Goal: Transaction & Acquisition: Register for event/course

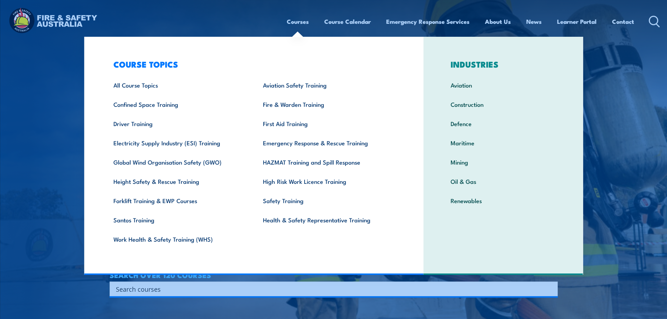
click at [15, 228] on img at bounding box center [333, 159] width 667 height 319
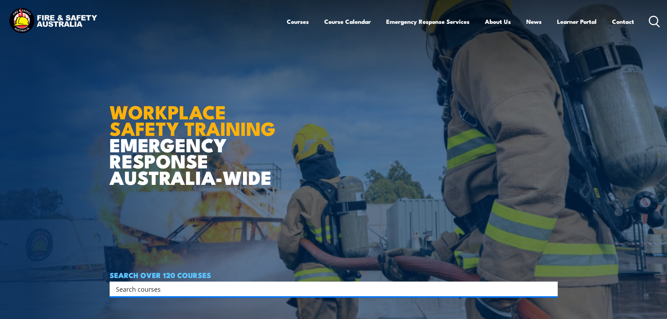
click at [138, 284] on input "Search input" at bounding box center [329, 289] width 426 height 11
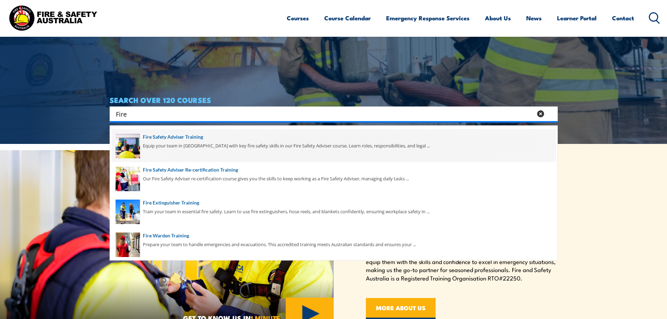
scroll to position [105, 0]
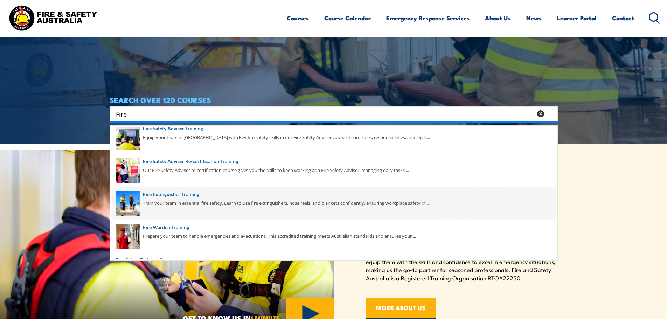
type input "Fire"
click at [192, 201] on span at bounding box center [334, 203] width 444 height 33
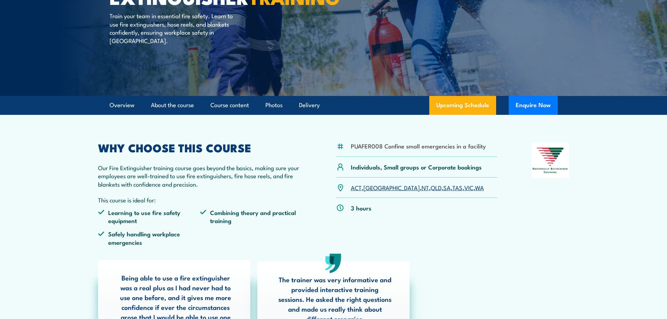
scroll to position [105, 0]
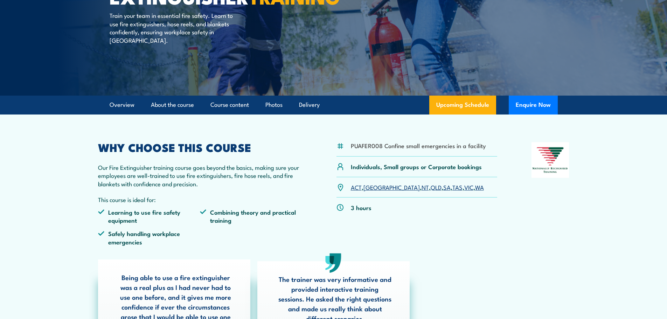
click at [431, 188] on link "QLD" at bounding box center [436, 187] width 11 height 8
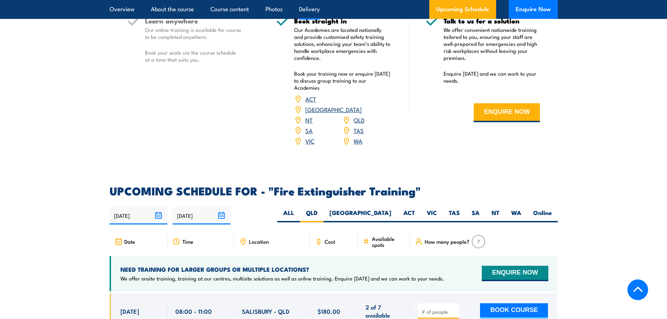
scroll to position [1140, 0]
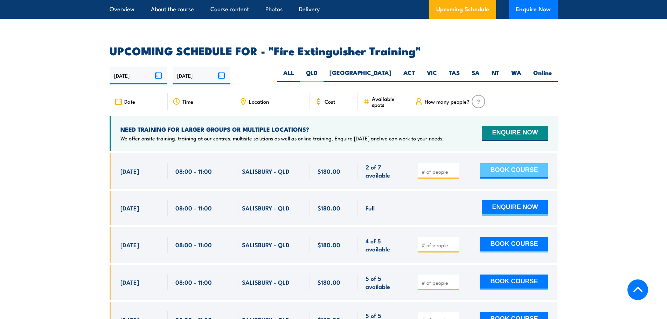
click at [498, 163] on button "BOOK COURSE" at bounding box center [514, 170] width 68 height 15
type input "1"
click at [453, 168] on input "1" at bounding box center [439, 171] width 35 height 7
click at [513, 163] on button "BOOK COURSE" at bounding box center [514, 170] width 68 height 15
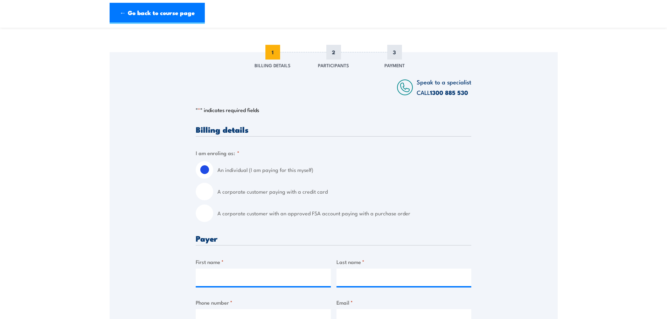
scroll to position [70, 0]
click at [204, 215] on input "A corporate customer with an approved FSA account paying with a purchase order" at bounding box center [205, 213] width 18 height 18
radio input "true"
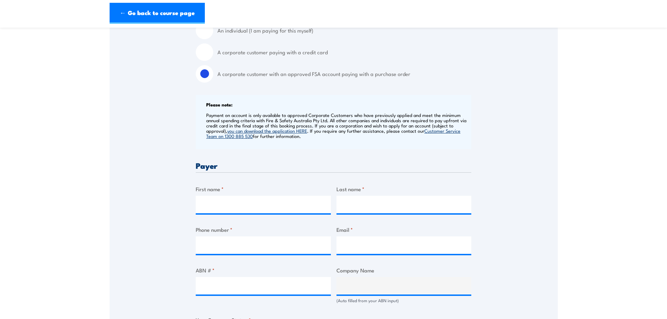
scroll to position [210, 0]
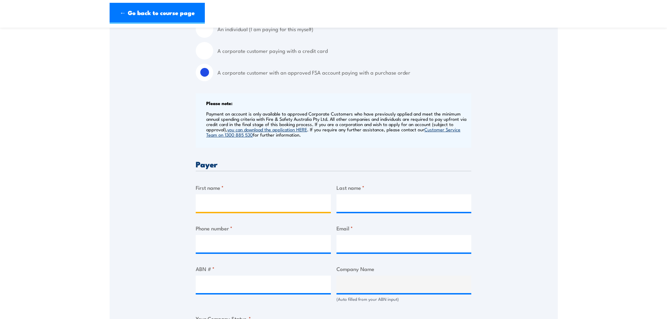
drag, startPoint x: 246, startPoint y: 198, endPoint x: 252, endPoint y: 204, distance: 8.2
click at [246, 198] on input "First name *" at bounding box center [263, 203] width 135 height 18
type input "[PERSON_NAME]"
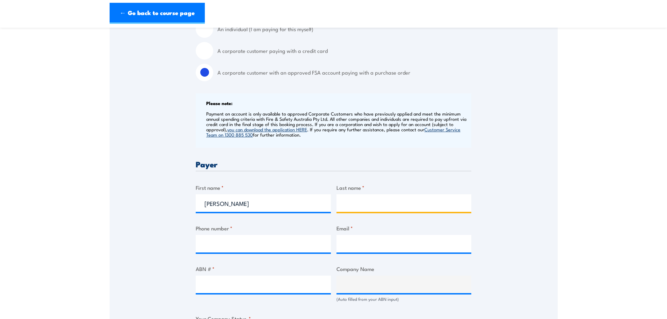
type input "[PERSON_NAME]"
type input "0400552803"
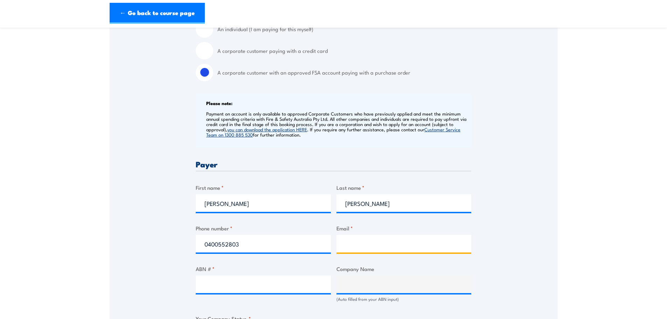
type input "[EMAIL_ADDRESS][DOMAIN_NAME]"
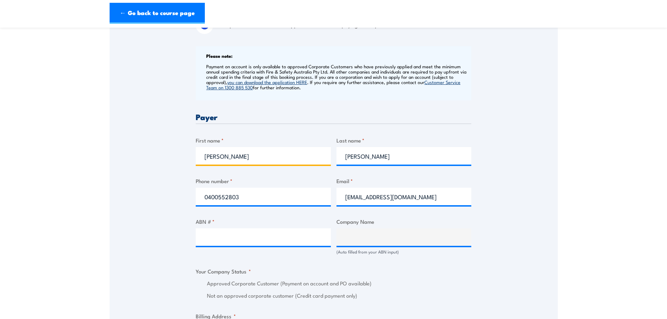
scroll to position [315, 0]
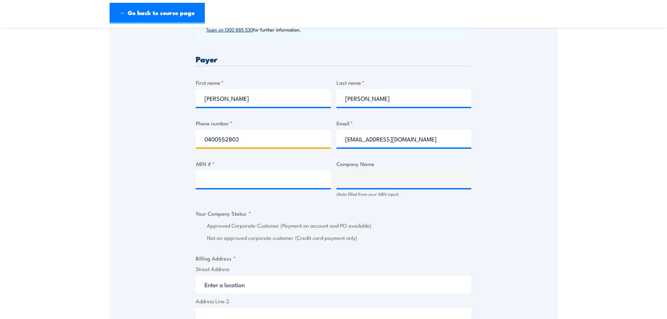
drag, startPoint x: 273, startPoint y: 144, endPoint x: 197, endPoint y: 139, distance: 76.1
click at [197, 138] on input "0400552803" at bounding box center [263, 139] width 135 height 18
type input "0892870800"
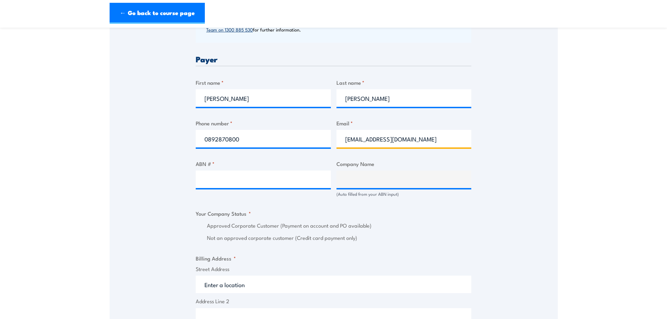
drag, startPoint x: 405, startPoint y: 139, endPoint x: 313, endPoint y: 143, distance: 92.1
click at [313, 143] on div "Billing details I am enroling as: * An individual (I am paying for this myself)…" at bounding box center [334, 228] width 276 height 697
click at [370, 138] on input "compl" at bounding box center [403, 139] width 135 height 18
type input "c"
type input "i"
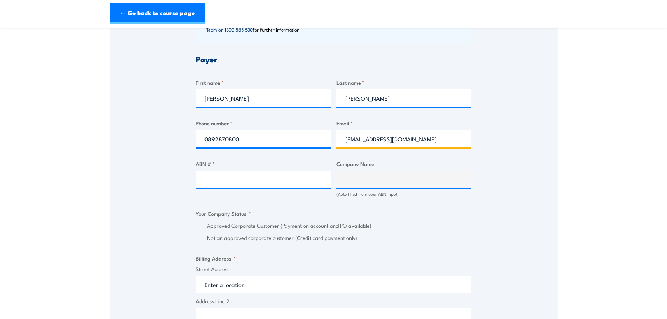
type input "compliance@linkforce.com.au"
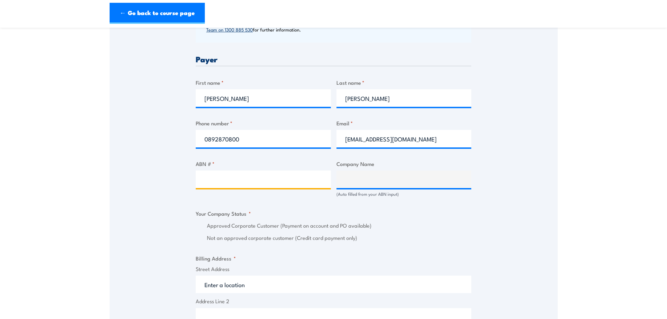
click at [216, 180] on input "ABN # *" at bounding box center [263, 180] width 135 height 18
drag, startPoint x: 153, startPoint y: 166, endPoint x: 180, endPoint y: 164, distance: 27.0
click at [156, 166] on div "Speak to a specialist CALL 1300 885 530 CALL 1300 885 530 " * " indicates requi…" at bounding box center [334, 192] width 448 height 773
click at [205, 181] on input "ABN # *" at bounding box center [263, 180] width 135 height 18
paste input "44630985125"
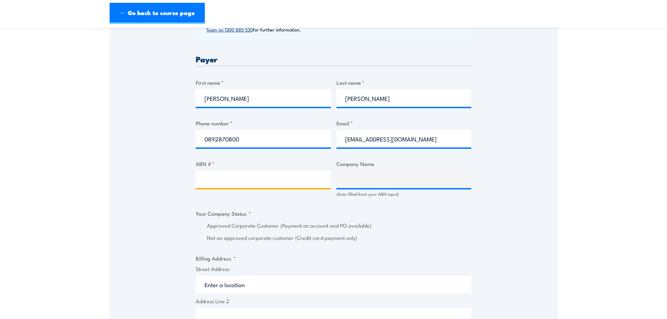
type input "44630985125"
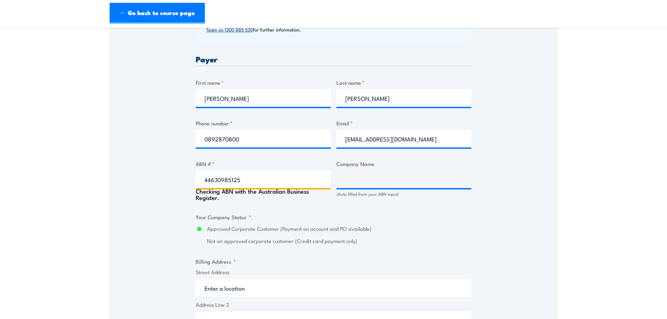
type input "LINKFORCE PROCUREMENT PTY LTD"
radio input "true"
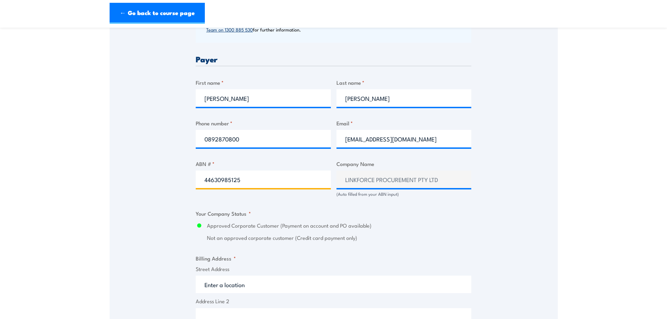
scroll to position [420, 0]
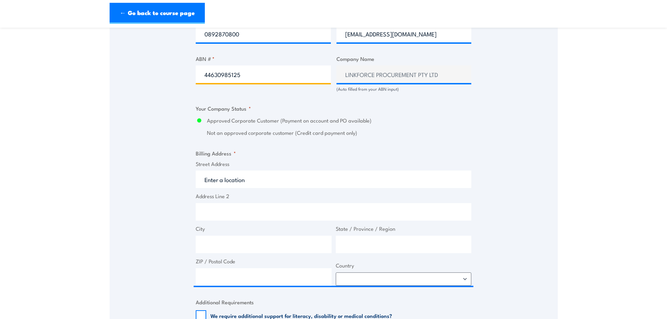
type input "44630985125"
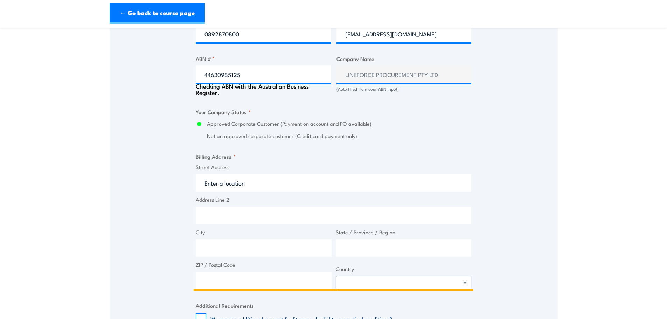
drag, startPoint x: 252, startPoint y: 186, endPoint x: 138, endPoint y: 183, distance: 114.2
click at [138, 183] on div "Speak to a specialist CALL 1300 885 530 CALL 1300 885 530 " * " indicates requi…" at bounding box center [334, 89] width 448 height 776
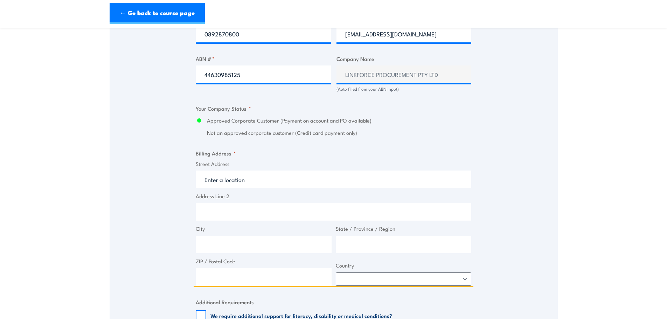
drag, startPoint x: 245, startPoint y: 182, endPoint x: 166, endPoint y: 179, distance: 78.8
click at [166, 179] on div "Speak to a specialist CALL 1300 885 530 CALL 1300 885 530 " * " indicates requi…" at bounding box center [334, 87] width 448 height 773
click at [203, 214] on input "Address Line 2" at bounding box center [334, 212] width 276 height 18
click at [233, 179] on input "Street Address" at bounding box center [334, 180] width 276 height 18
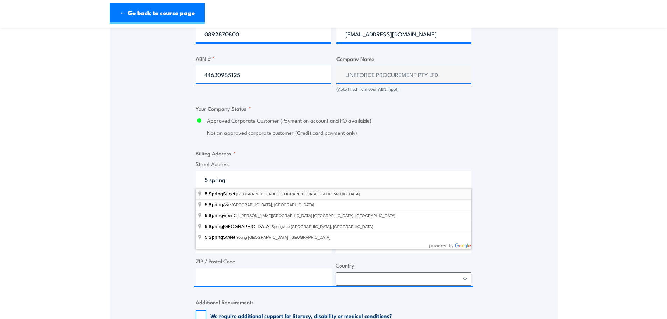
type input "5 Spring Street, Perth WA, Australia"
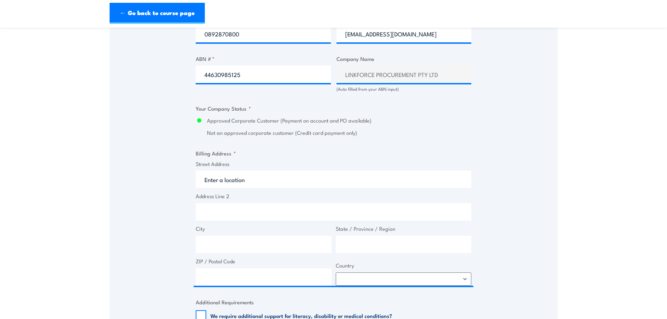
type input "5 Spring St"
type input "Perth"
type input "Western Australia"
type input "6000"
select select "Australia"
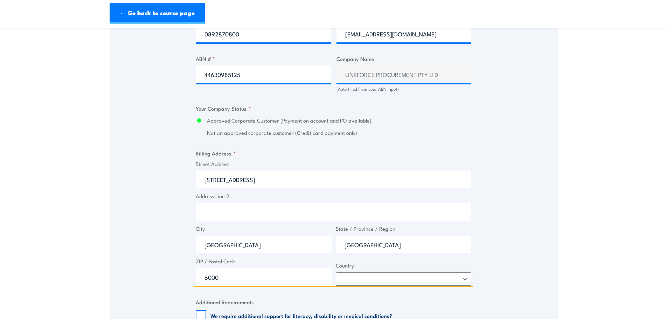
click at [224, 215] on input "Address Line 2" at bounding box center [334, 212] width 276 height 18
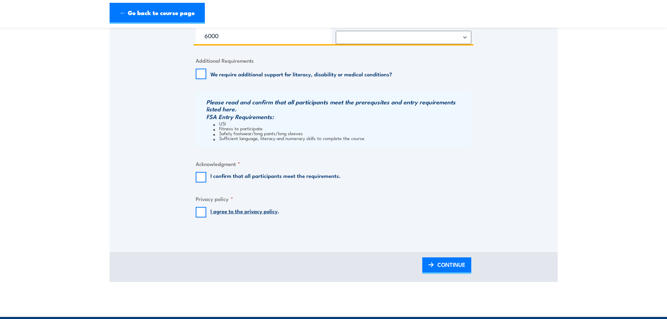
scroll to position [665, 0]
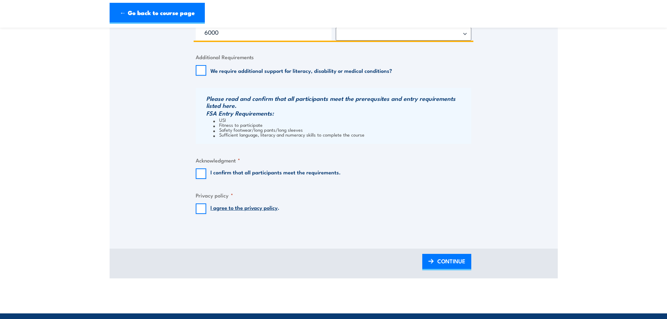
type input "Tower 2, Level 4"
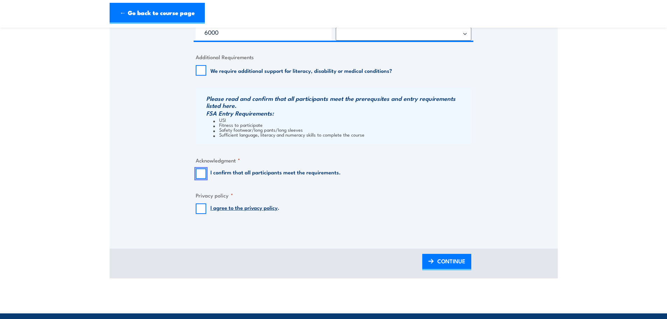
drag, startPoint x: 196, startPoint y: 176, endPoint x: 198, endPoint y: 193, distance: 17.3
click at [196, 178] on input "I confirm that all participants meet the requirements." at bounding box center [201, 173] width 11 height 11
checkbox input "true"
click at [203, 207] on input "I agree to the privacy policy ." at bounding box center [201, 208] width 11 height 11
checkbox input "true"
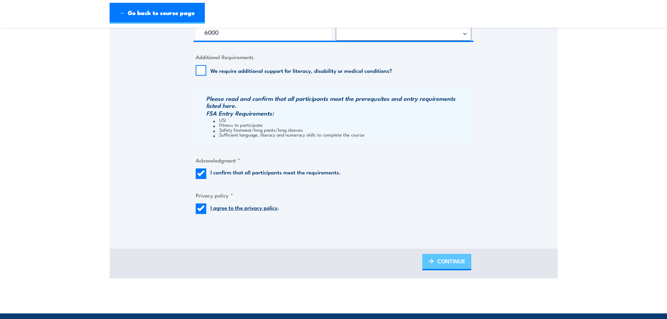
click at [465, 266] on link "CONTINUE" at bounding box center [446, 262] width 49 height 16
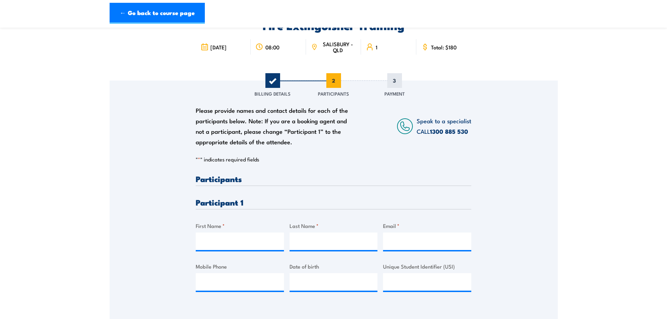
scroll to position [105, 0]
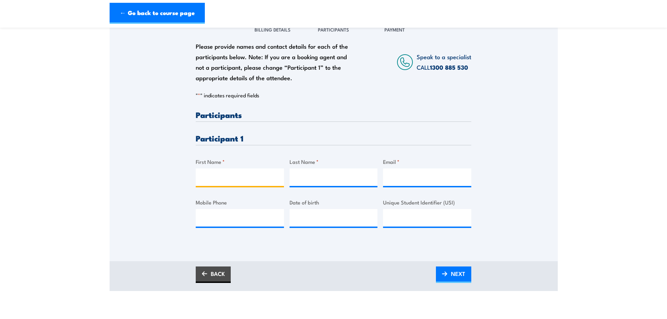
drag, startPoint x: 213, startPoint y: 174, endPoint x: 527, endPoint y: 132, distance: 316.9
click at [213, 174] on input "First Name *" at bounding box center [240, 177] width 88 height 18
drag, startPoint x: 233, startPoint y: 172, endPoint x: 236, endPoint y: 174, distance: 4.0
click at [236, 174] on input "First Name *" at bounding box center [240, 177] width 88 height 18
type input "C"
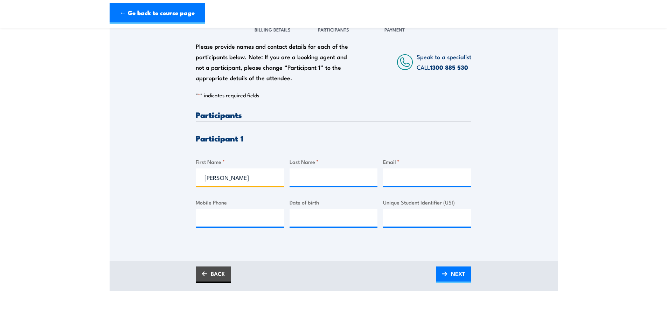
type input "Shane"
type input "Went"
click at [404, 183] on input "Email *" at bounding box center [427, 177] width 88 height 18
paste input "swent83@gmail.com"
type input "swent83@gmail.com"
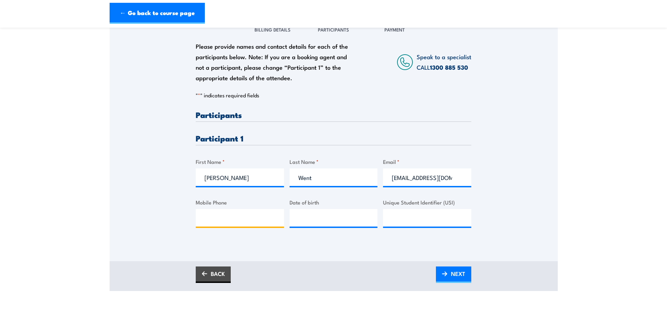
click at [247, 216] on input "Mobile Phone" at bounding box center [240, 218] width 88 height 18
paste input "tel:0478669425"
drag, startPoint x: 210, startPoint y: 217, endPoint x: 163, endPoint y: 214, distance: 47.4
click at [163, 214] on div "Please provide names and contact details for each of the participants below. No…" at bounding box center [334, 128] width 448 height 225
type input "0478669425"
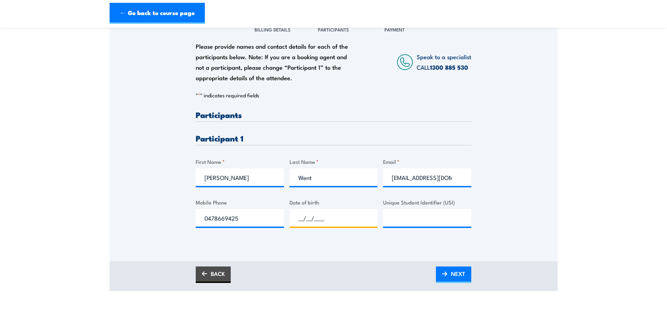
click at [318, 218] on input "__/__/____" at bounding box center [334, 218] width 88 height 18
type input "30/09/1983"
click at [408, 223] on input "Unique Student Identifier (USI)" at bounding box center [427, 218] width 88 height 18
paste input "KMJJMJ6TNS"
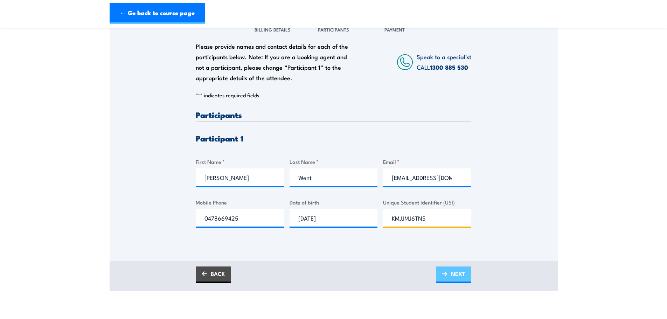
type input "KMJJMJ6TNS"
drag, startPoint x: 454, startPoint y: 275, endPoint x: 479, endPoint y: 269, distance: 25.0
click at [455, 275] on span "NEXT" at bounding box center [458, 273] width 14 height 19
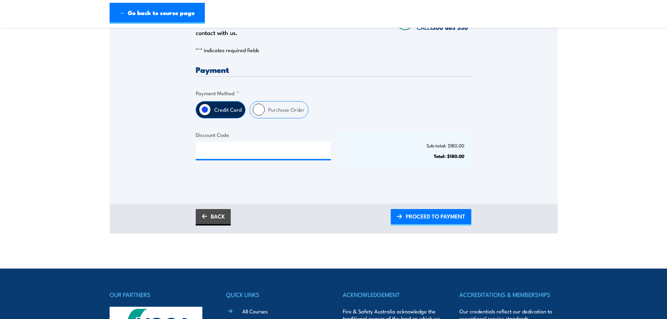
scroll to position [140, 0]
drag, startPoint x: 257, startPoint y: 105, endPoint x: 275, endPoint y: 108, distance: 17.3
click at [257, 105] on input "Purchase Order" at bounding box center [259, 109] width 12 height 12
radio input "true"
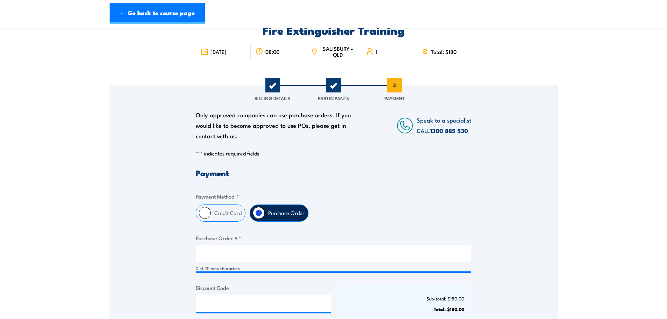
scroll to position [0, 0]
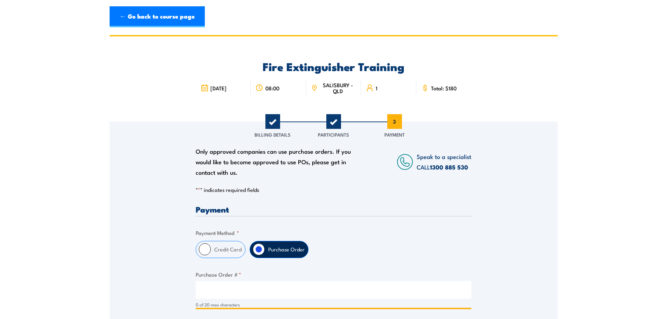
click at [237, 286] on input "Purchase Order # *" at bounding box center [334, 290] width 276 height 18
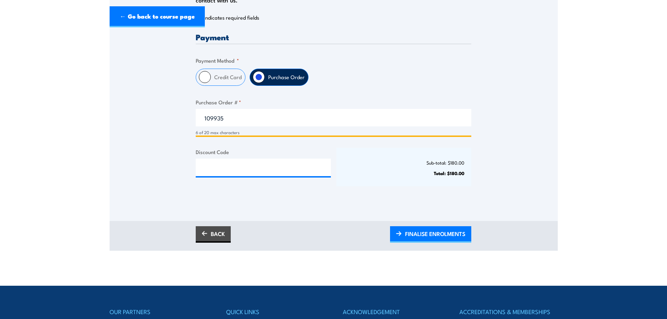
scroll to position [245, 0]
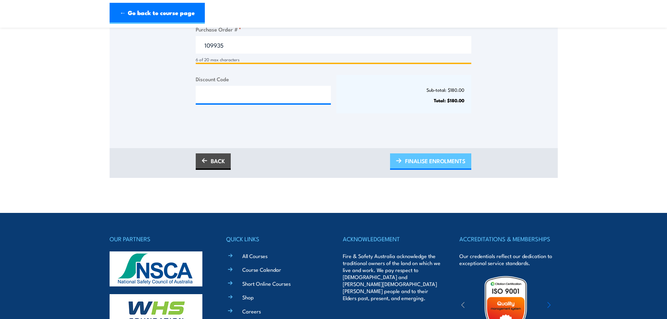
type input "109935"
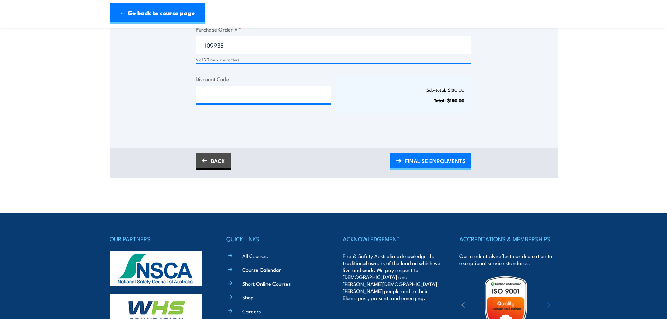
drag, startPoint x: 439, startPoint y: 160, endPoint x: 663, endPoint y: 171, distance: 224.0
click at [439, 160] on span "FINALISE ENROLMENTS" at bounding box center [435, 161] width 60 height 19
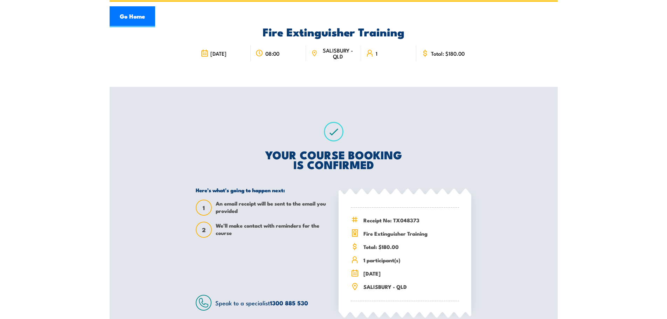
scroll to position [105, 0]
